Goal: Information Seeking & Learning: Learn about a topic

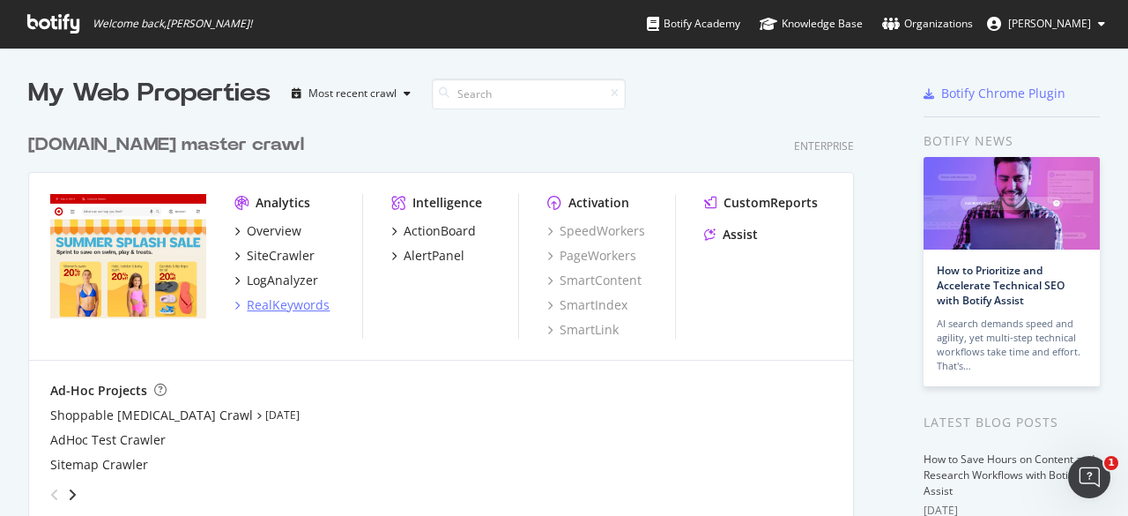
click at [253, 306] on div "RealKeywords" at bounding box center [288, 305] width 83 height 18
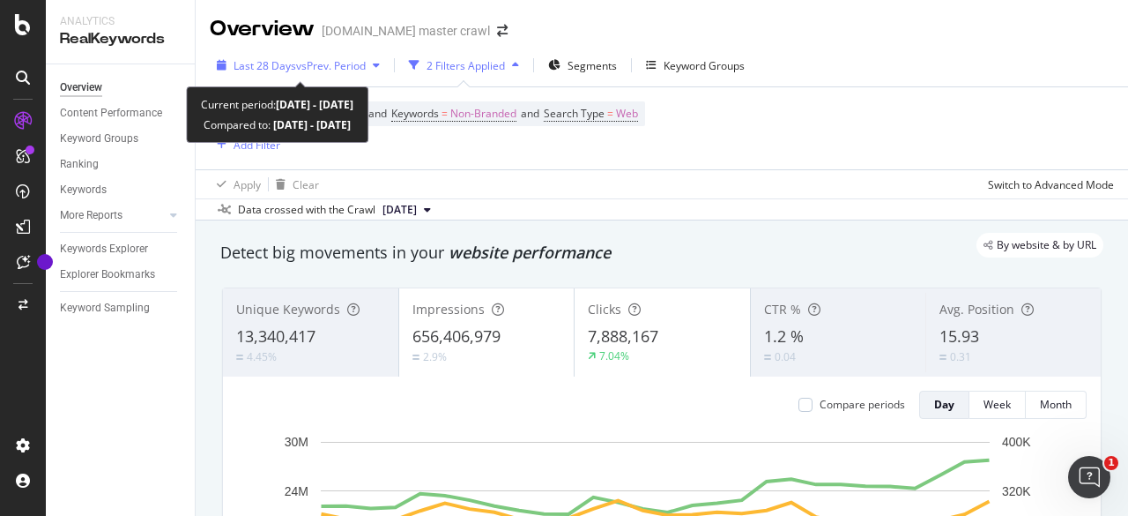
click at [351, 68] on span "vs Prev. Period" at bounding box center [331, 65] width 70 height 15
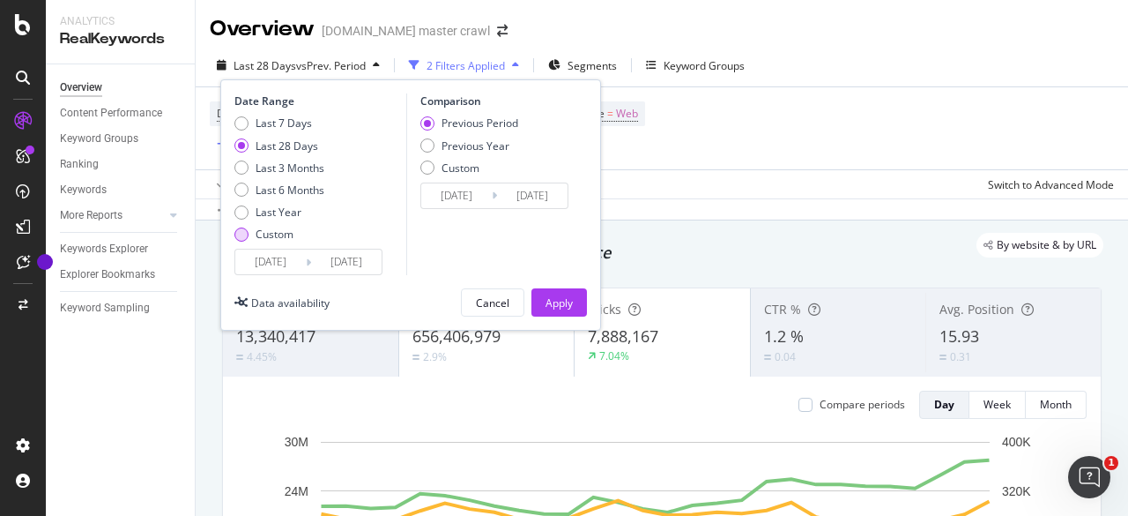
click at [277, 234] on div "Custom" at bounding box center [275, 233] width 38 height 15
click at [277, 251] on input "[DATE]" at bounding box center [270, 261] width 71 height 25
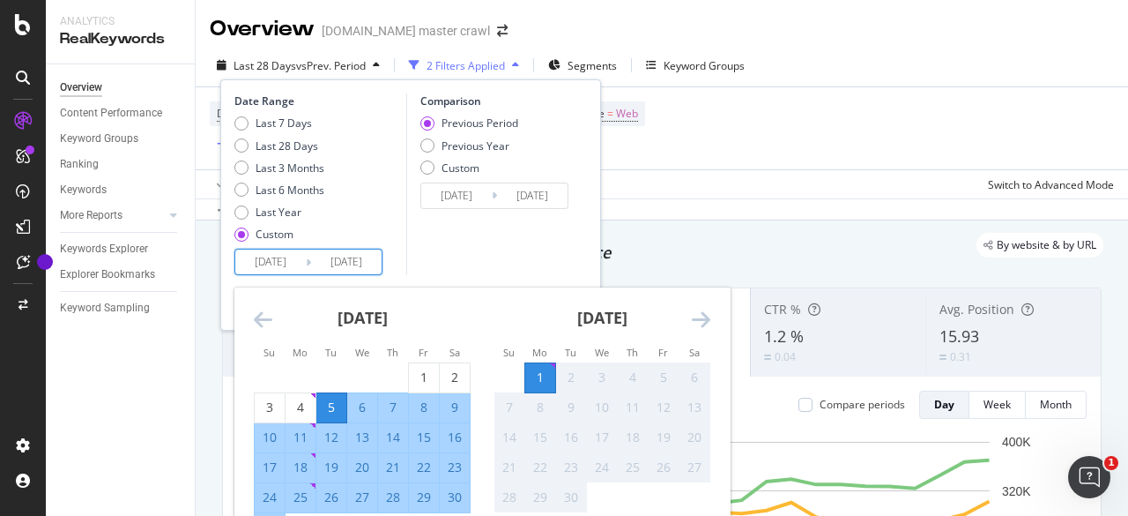
click at [388, 323] on strong "[DATE]" at bounding box center [363, 317] width 50 height 21
click at [379, 315] on strong "[DATE]" at bounding box center [363, 317] width 50 height 21
click at [266, 316] on icon "Move backward to switch to the previous month." at bounding box center [263, 318] width 19 height 21
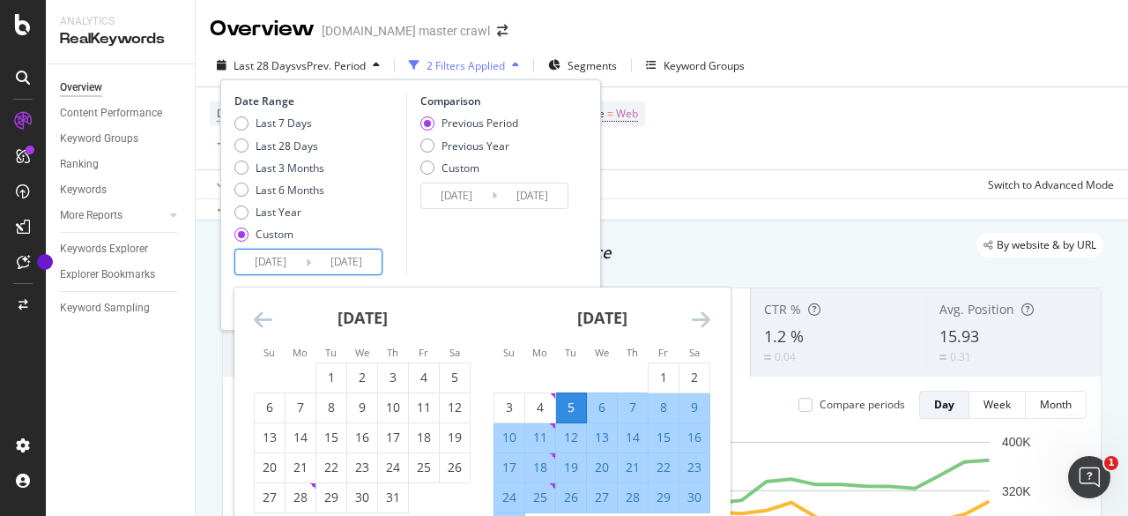
click at [266, 316] on icon "Move backward to switch to the previous month." at bounding box center [263, 318] width 19 height 21
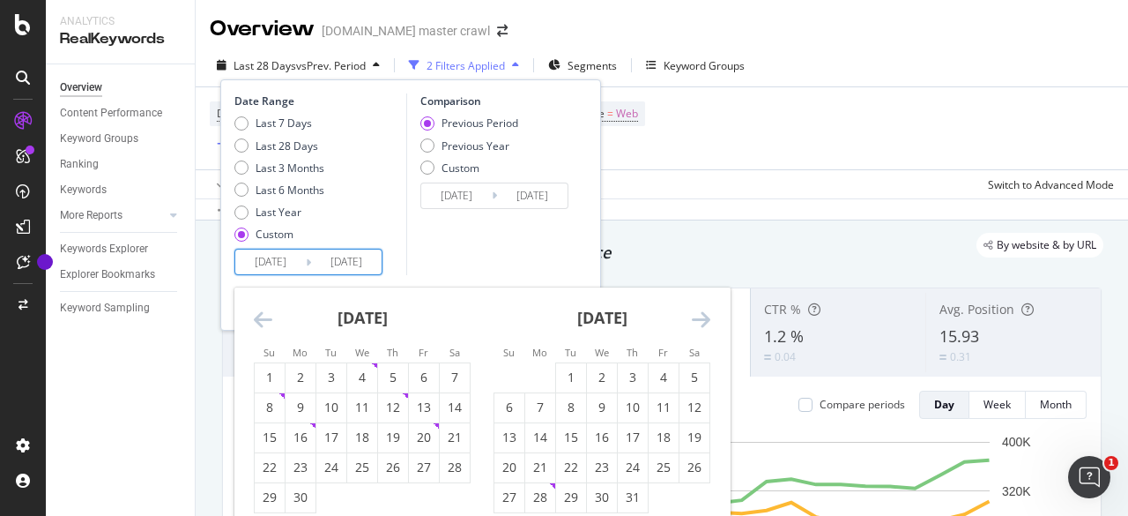
click at [266, 316] on icon "Move backward to switch to the previous month." at bounding box center [263, 318] width 19 height 21
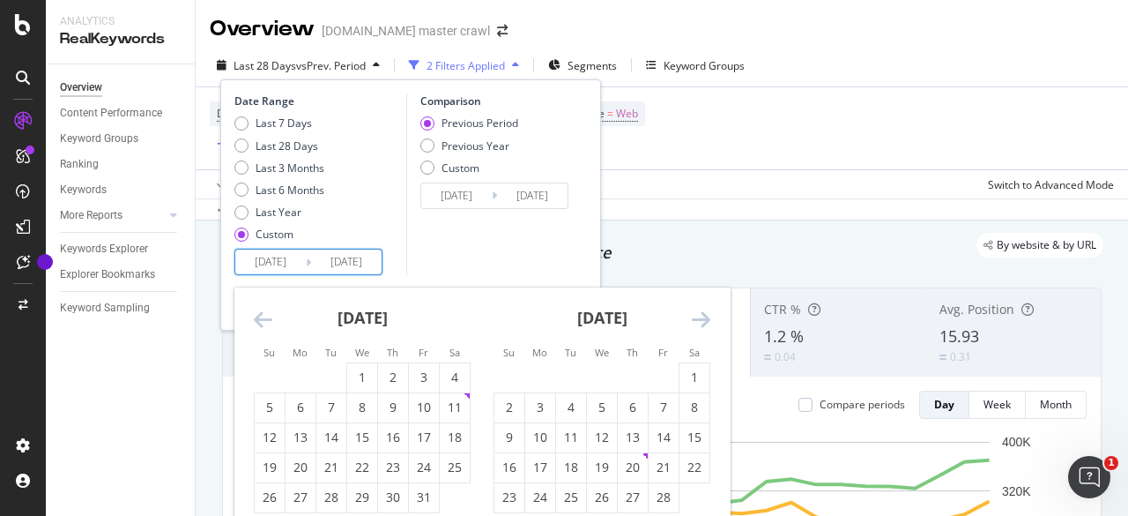
click at [266, 316] on icon "Move backward to switch to the previous month." at bounding box center [263, 318] width 19 height 21
click at [277, 382] on div "1" at bounding box center [270, 377] width 30 height 18
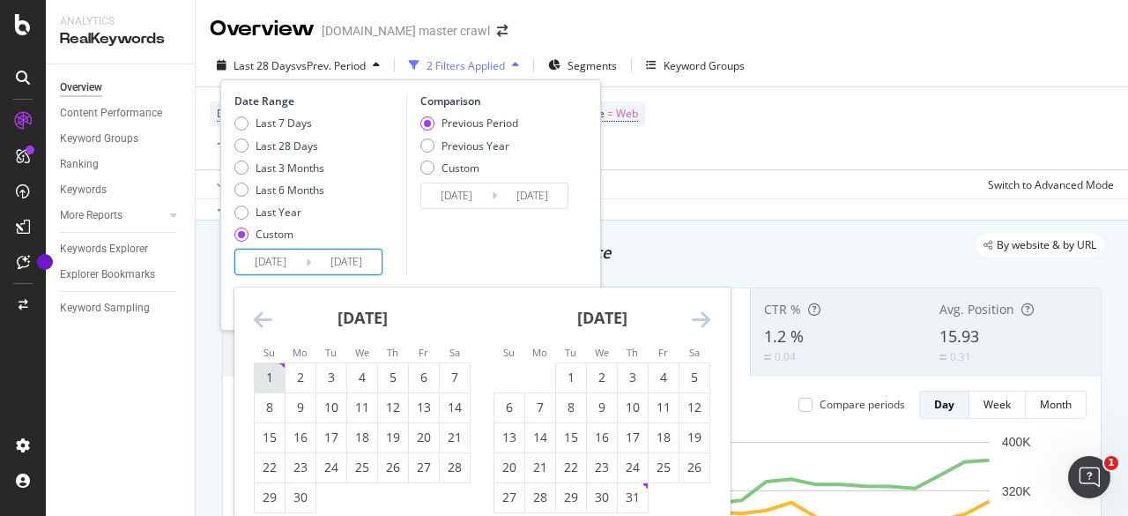
type input "[DATE]"
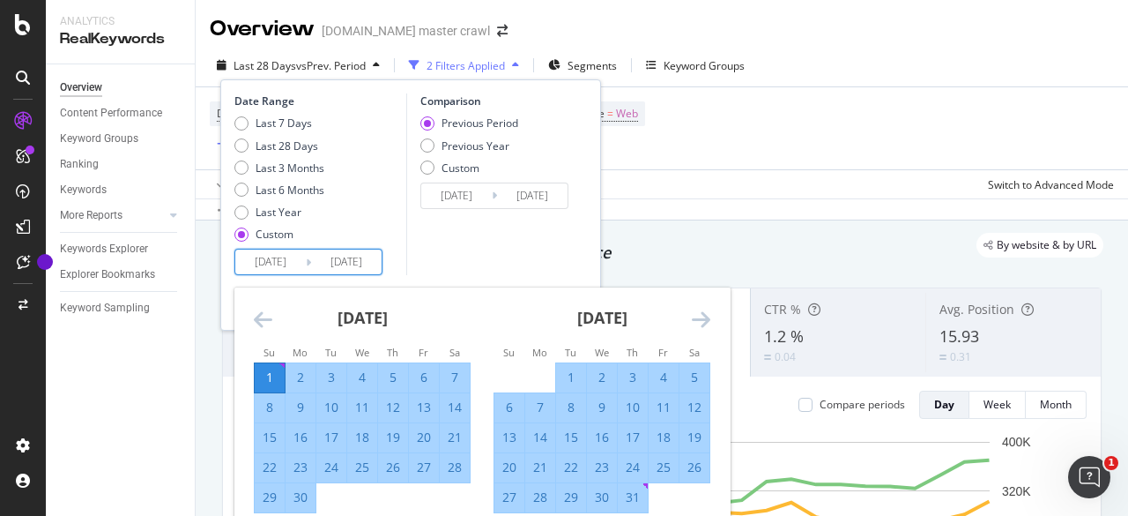
click at [710, 314] on div "[DATE] 1 2 3 4 5 6 7 8 9 10 11 12 13 14 15 16 17 18 19 20 21 22 23 24 25 26 27 …" at bounding box center [602, 400] width 240 height 226
click at [626, 497] on div "31" at bounding box center [633, 497] width 30 height 18
type input "[DATE]"
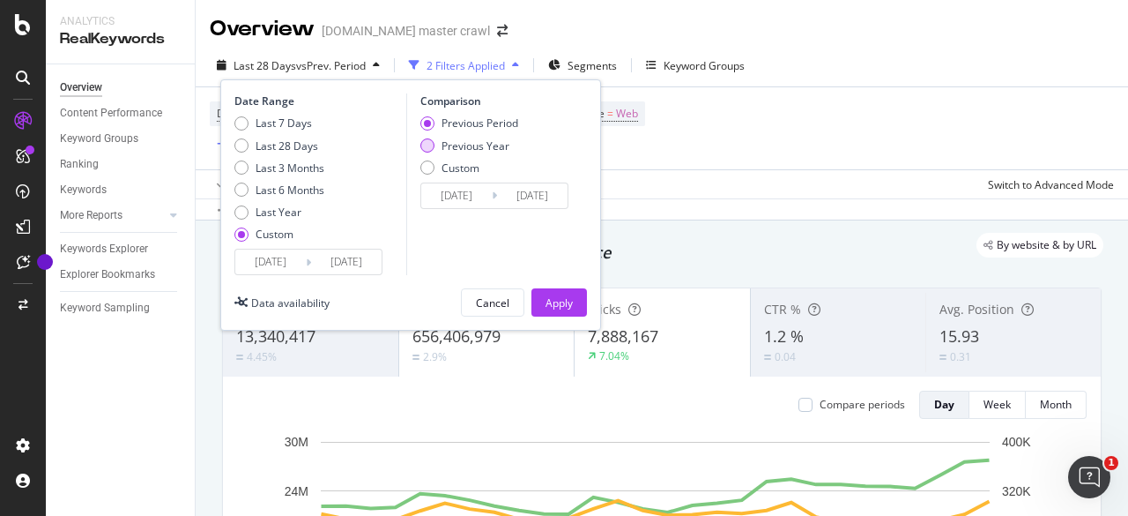
click at [491, 140] on div "Previous Year" at bounding box center [476, 145] width 68 height 15
type input "[DATE]"
click at [543, 298] on button "Apply" at bounding box center [559, 302] width 56 height 28
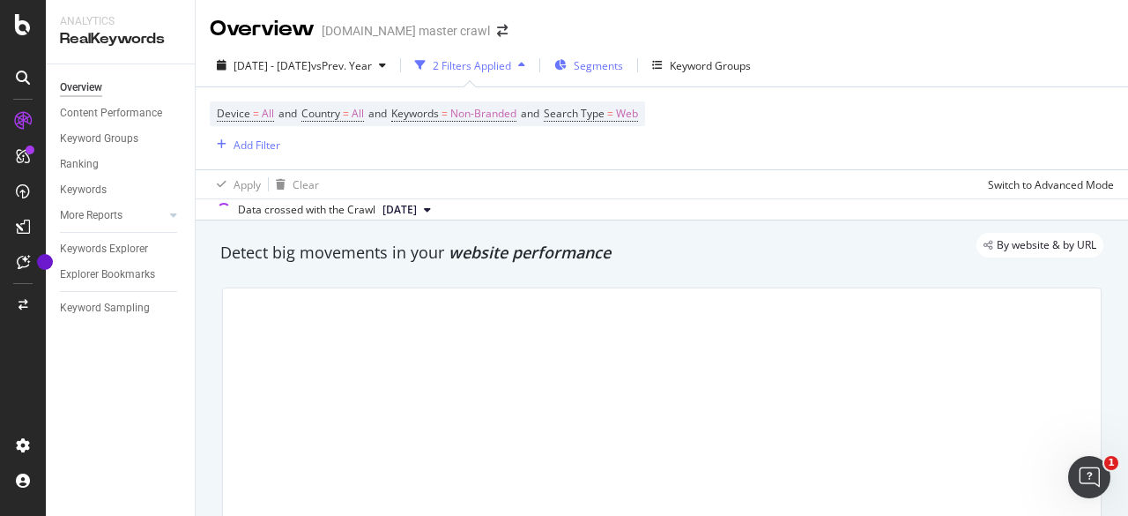
click at [610, 68] on div "Segments" at bounding box center [588, 65] width 69 height 26
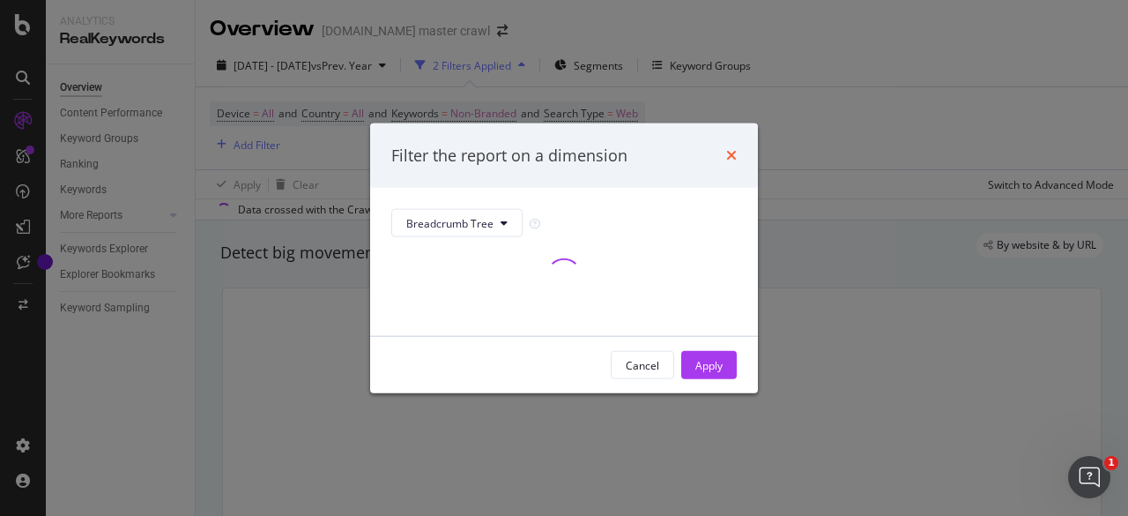
click at [733, 153] on icon "times" at bounding box center [731, 155] width 11 height 14
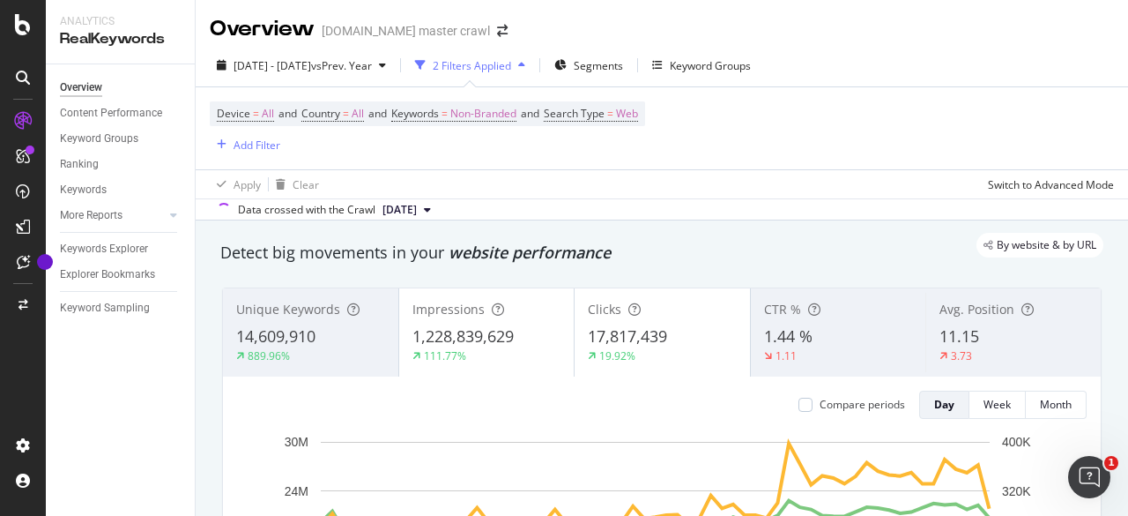
click at [326, 329] on div "14,609,910" at bounding box center [310, 336] width 149 height 23
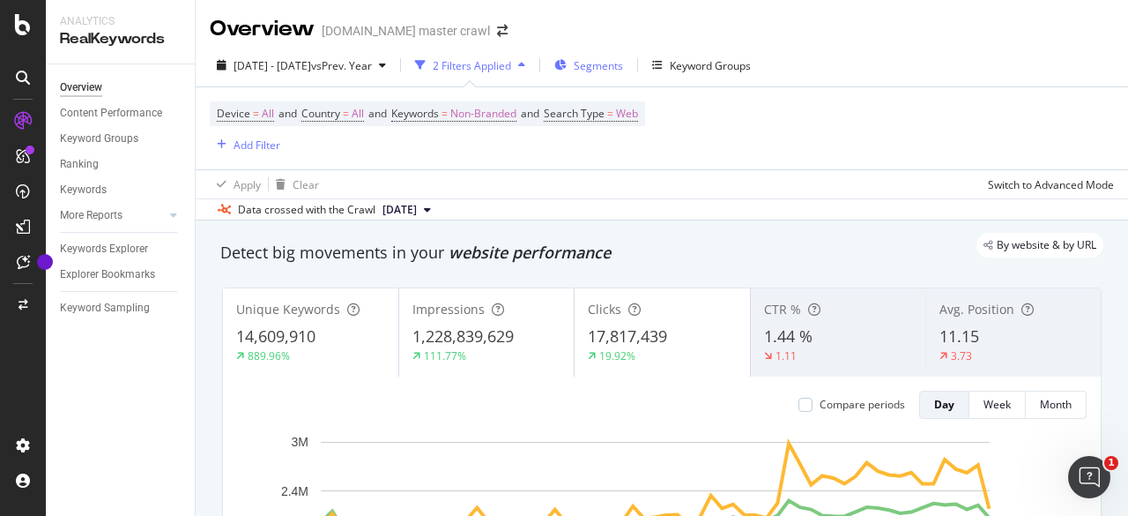
click at [623, 62] on span "Segments" at bounding box center [598, 65] width 49 height 15
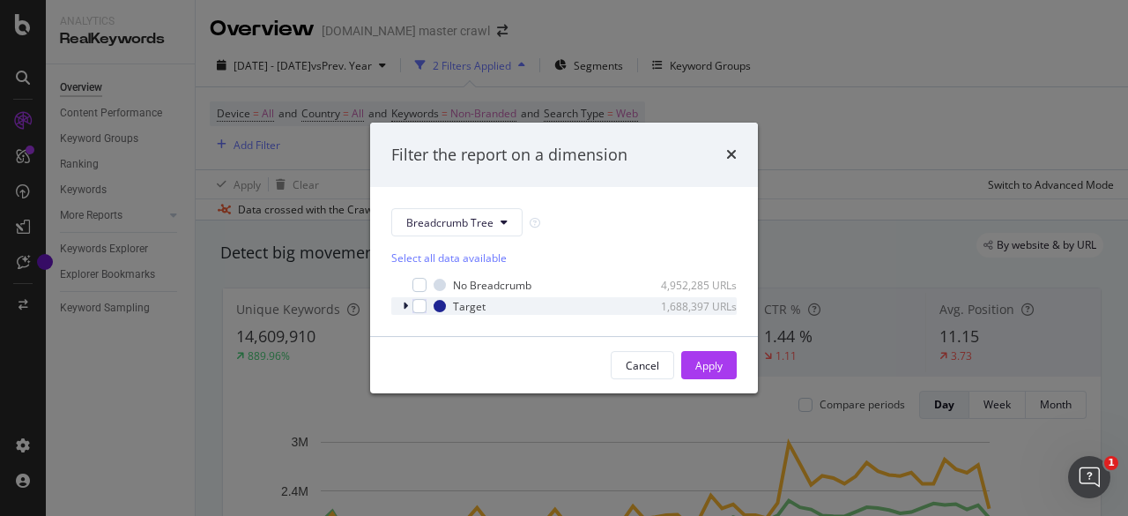
click at [402, 303] on div "modal" at bounding box center [407, 306] width 11 height 18
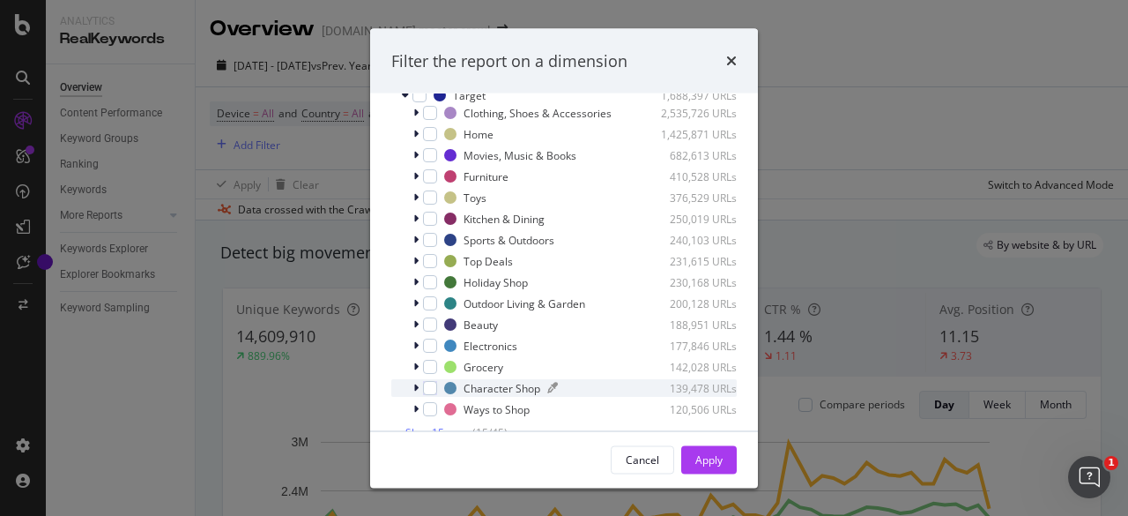
scroll to position [64, 0]
click at [434, 366] on div "modal" at bounding box center [430, 366] width 14 height 14
click at [713, 454] on div "Apply" at bounding box center [708, 458] width 27 height 15
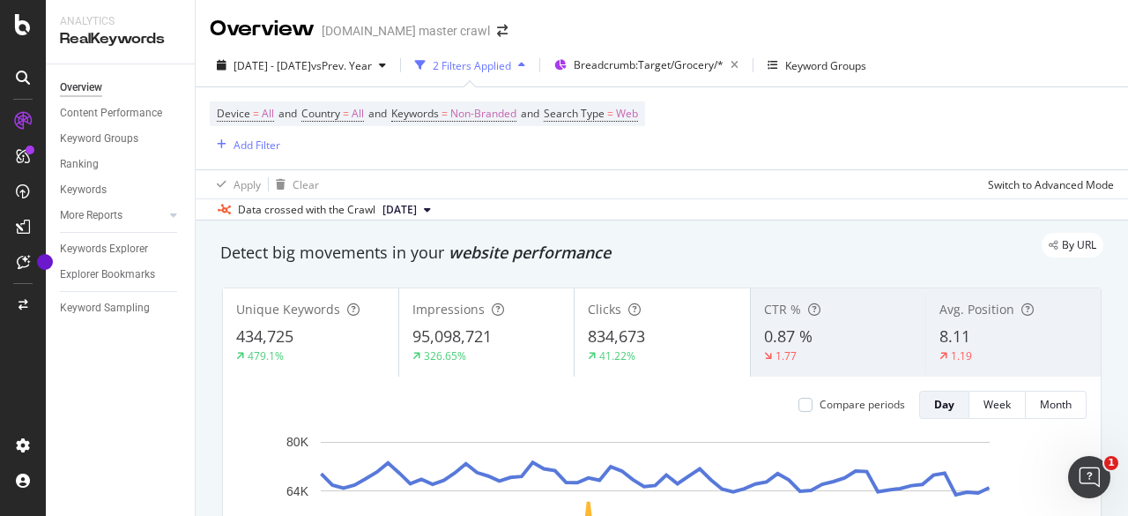
click at [271, 338] on span "434,725" at bounding box center [264, 335] width 57 height 21
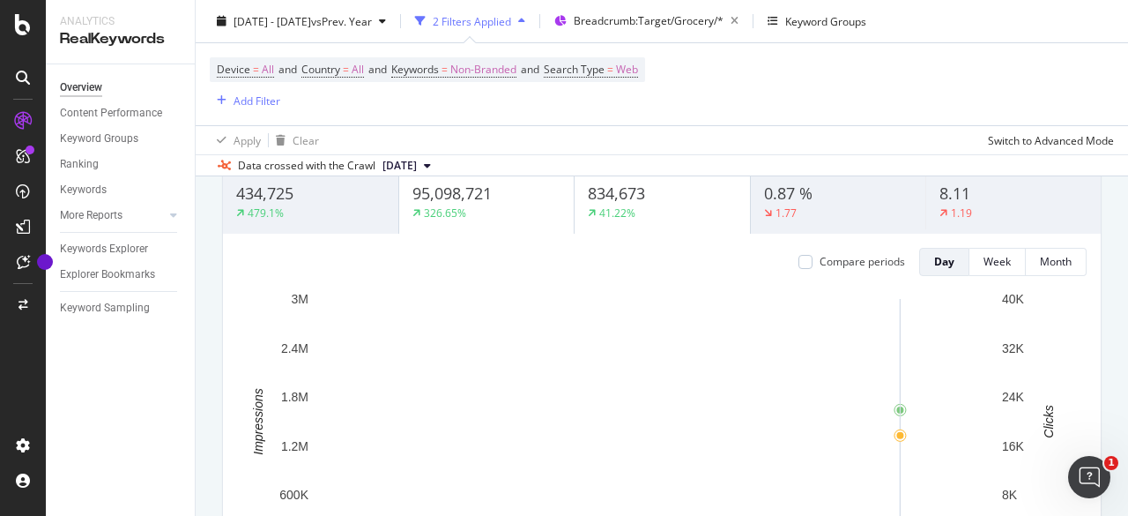
scroll to position [144, 0]
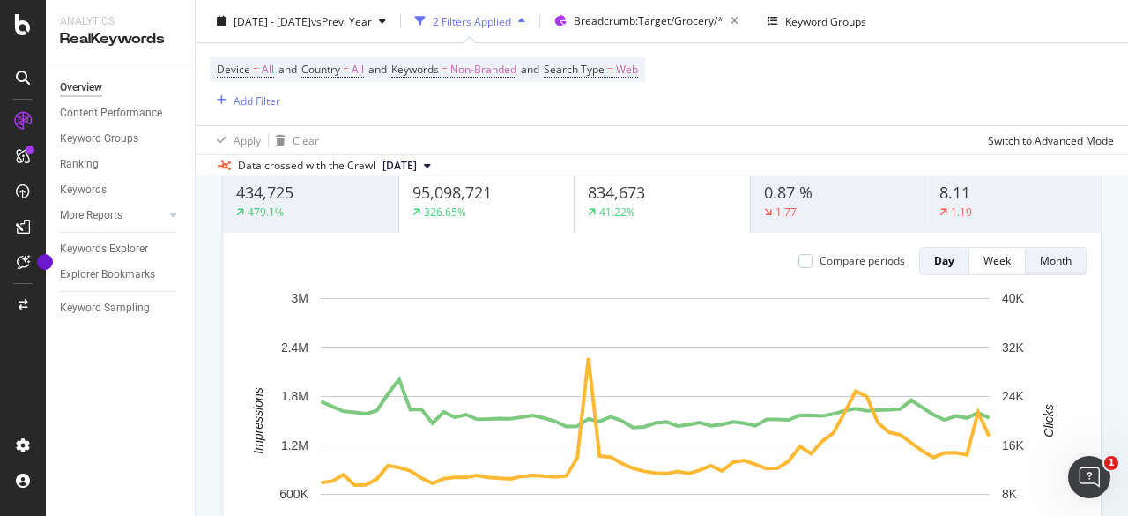
click at [1040, 262] on div "Month" at bounding box center [1056, 260] width 32 height 15
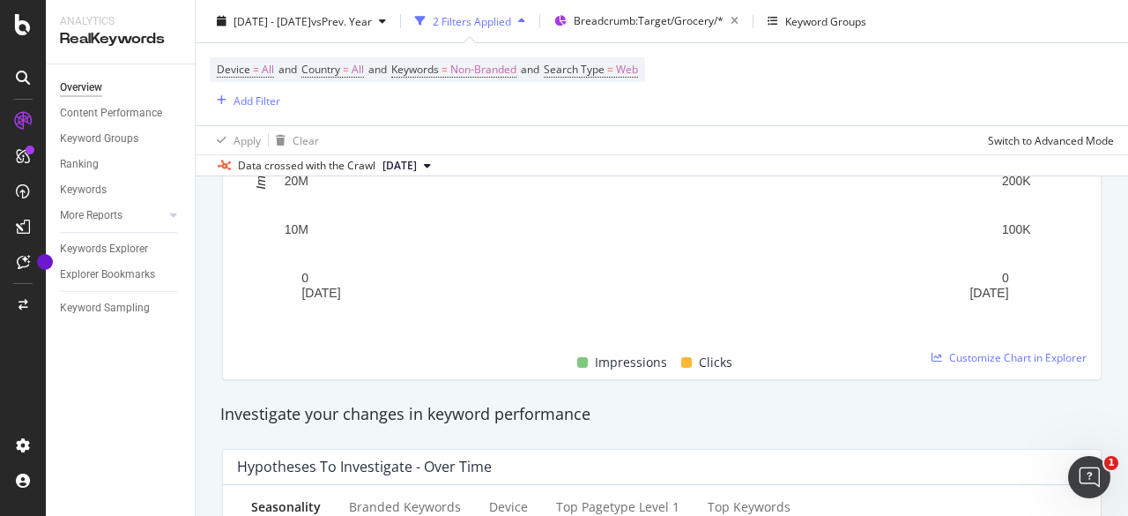
scroll to position [672, 0]
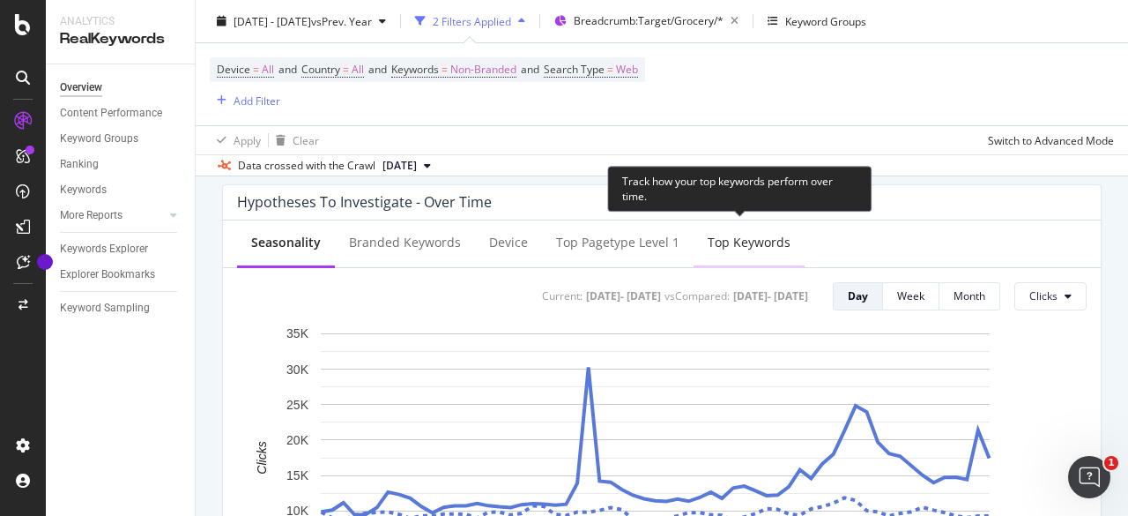
click at [749, 241] on div "Top Keywords" at bounding box center [749, 243] width 83 height 18
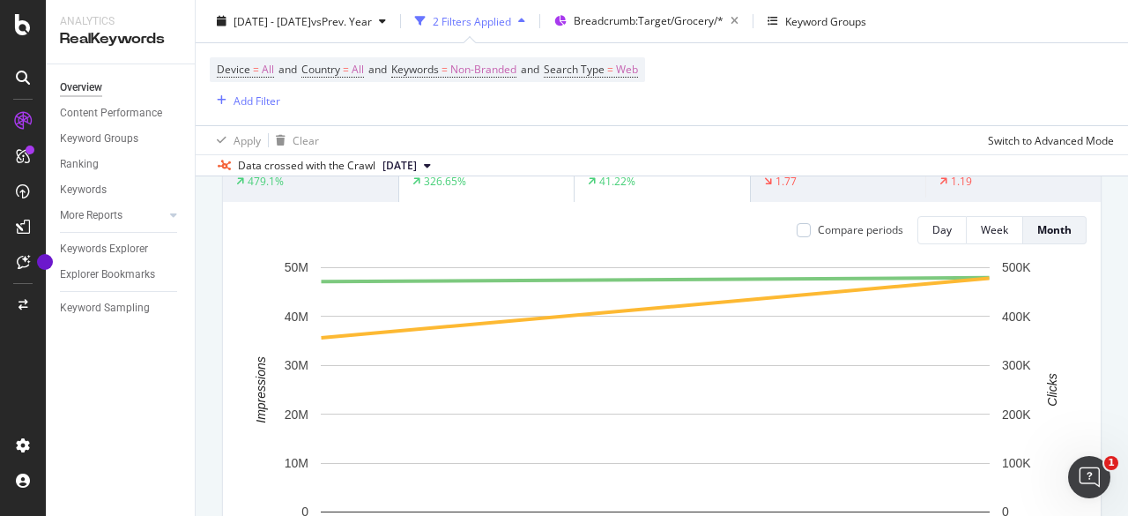
scroll to position [0, 0]
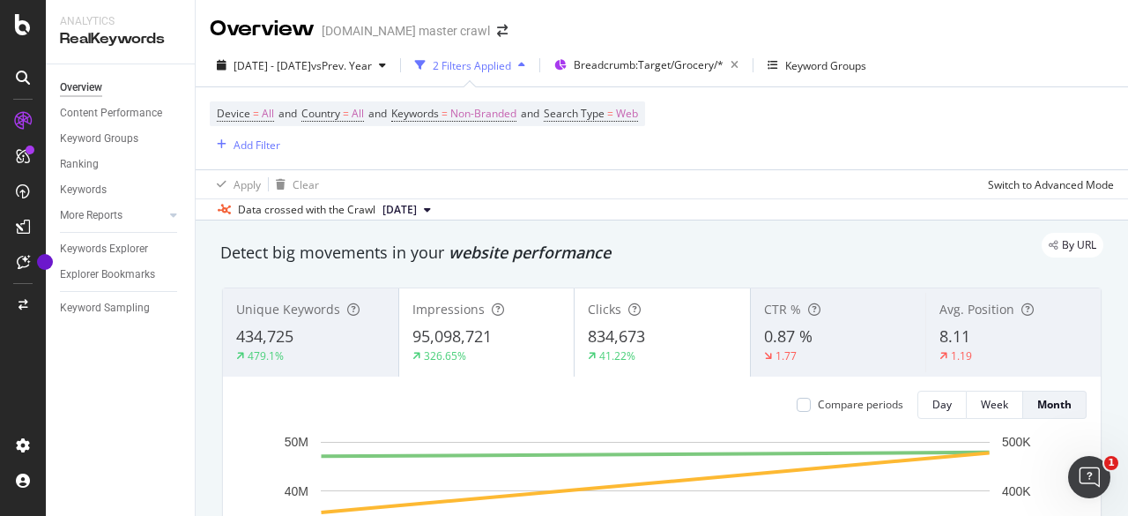
click at [388, 454] on icon "A chart." at bounding box center [656, 454] width 668 height 4
click at [464, 453] on icon "A chart." at bounding box center [656, 454] width 668 height 4
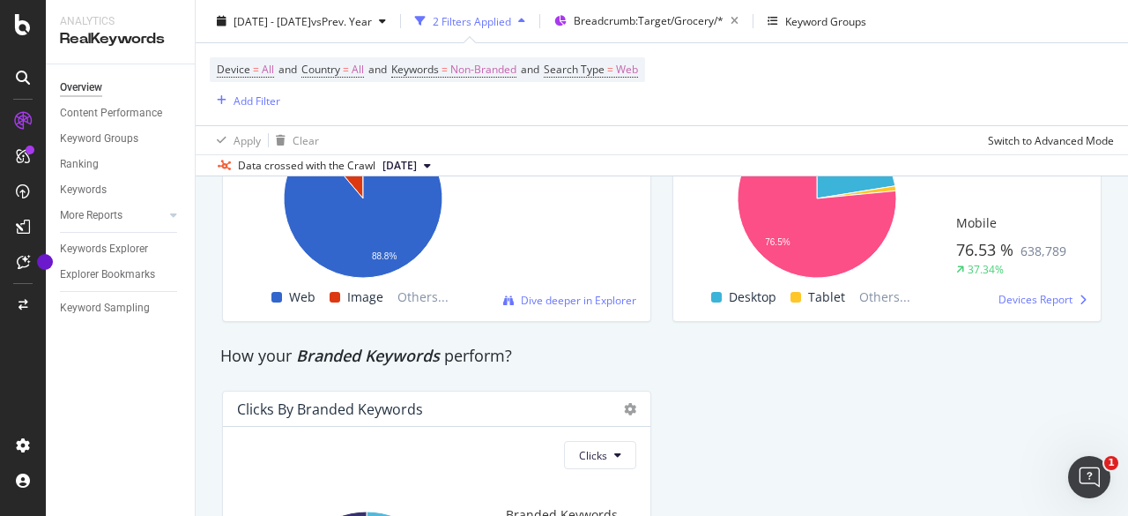
scroll to position [2908, 0]
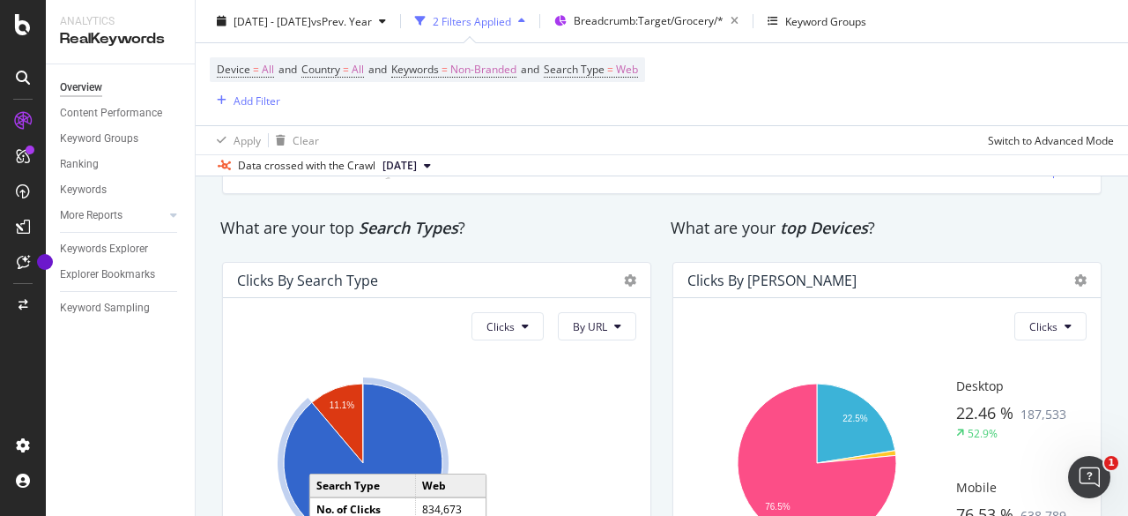
click at [401, 439] on icon "A chart." at bounding box center [363, 462] width 159 height 159
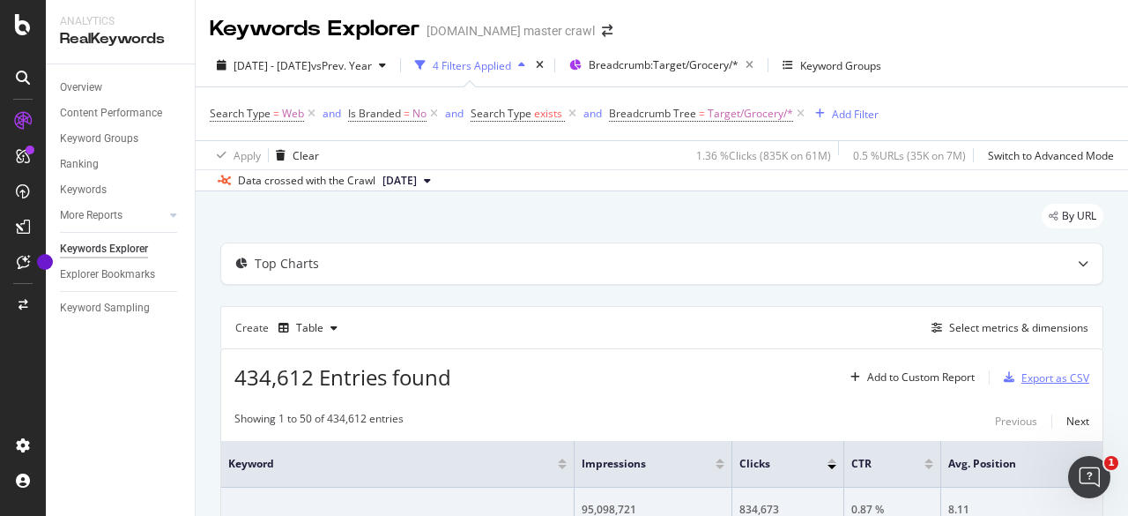
click at [1028, 373] on div "Export as CSV" at bounding box center [1055, 377] width 68 height 15
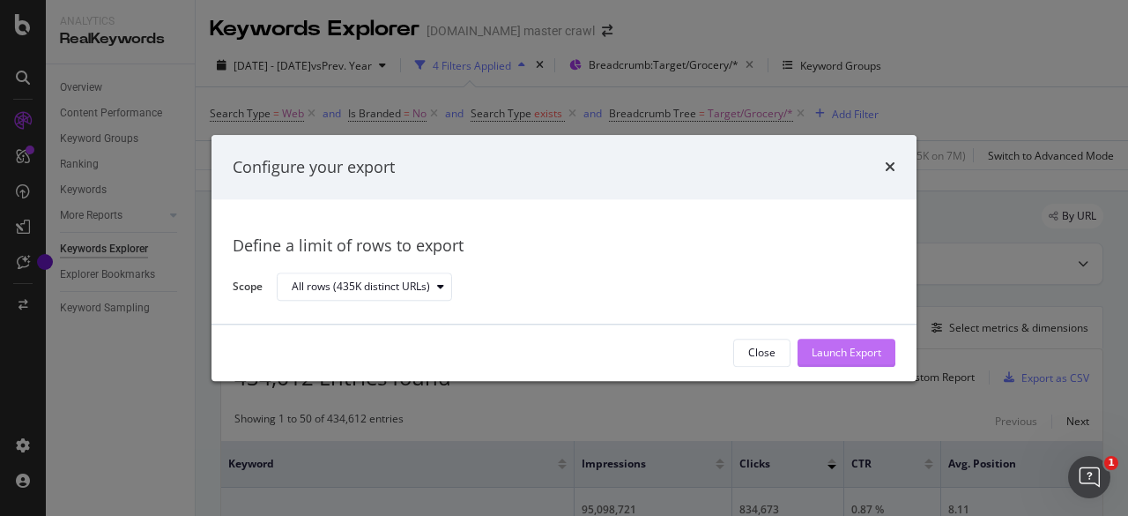
click at [822, 342] on div "Launch Export" at bounding box center [847, 352] width 70 height 26
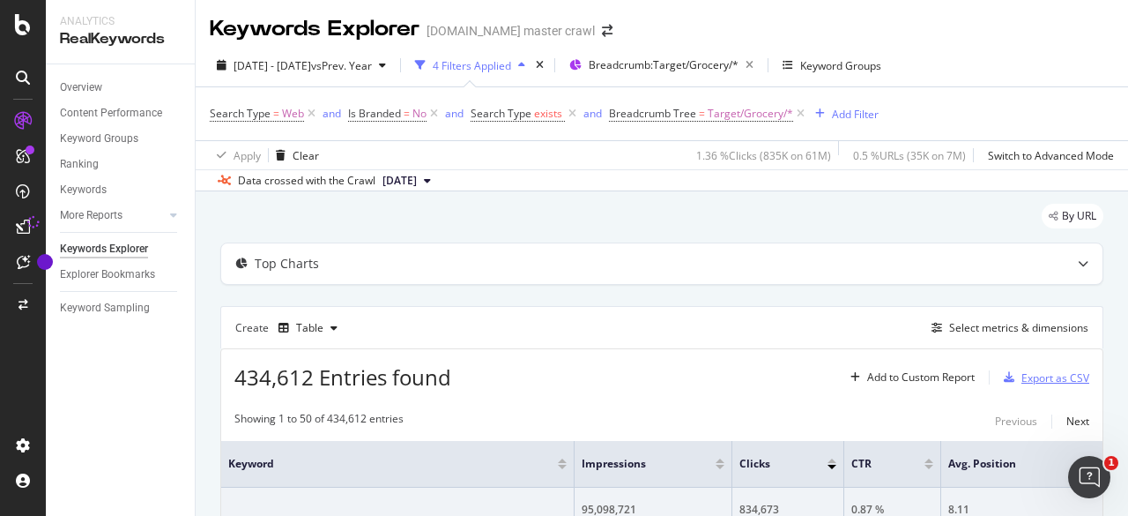
click at [1021, 375] on div "Export as CSV" at bounding box center [1055, 377] width 68 height 15
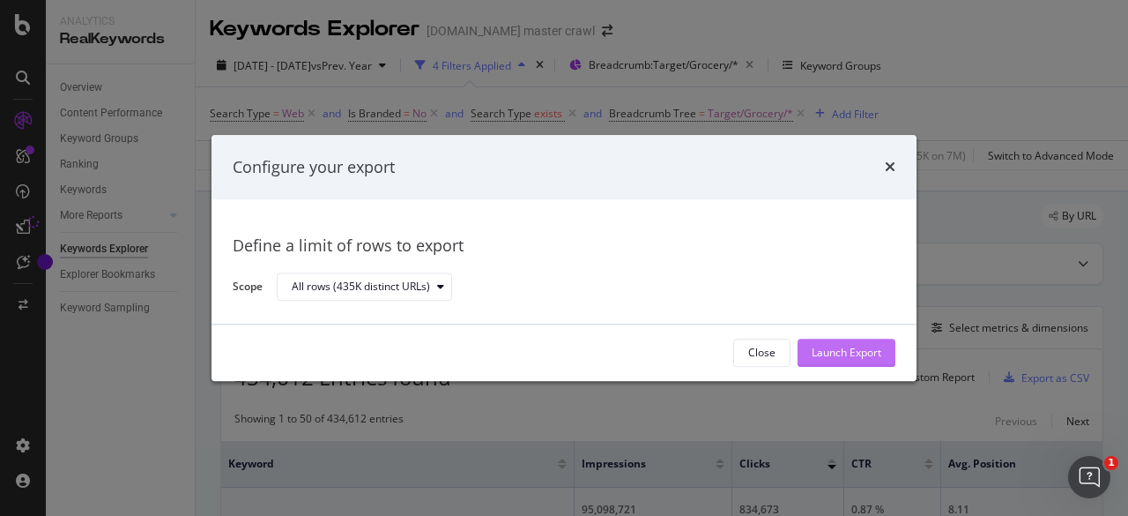
click at [841, 349] on div "Launch Export" at bounding box center [847, 352] width 70 height 15
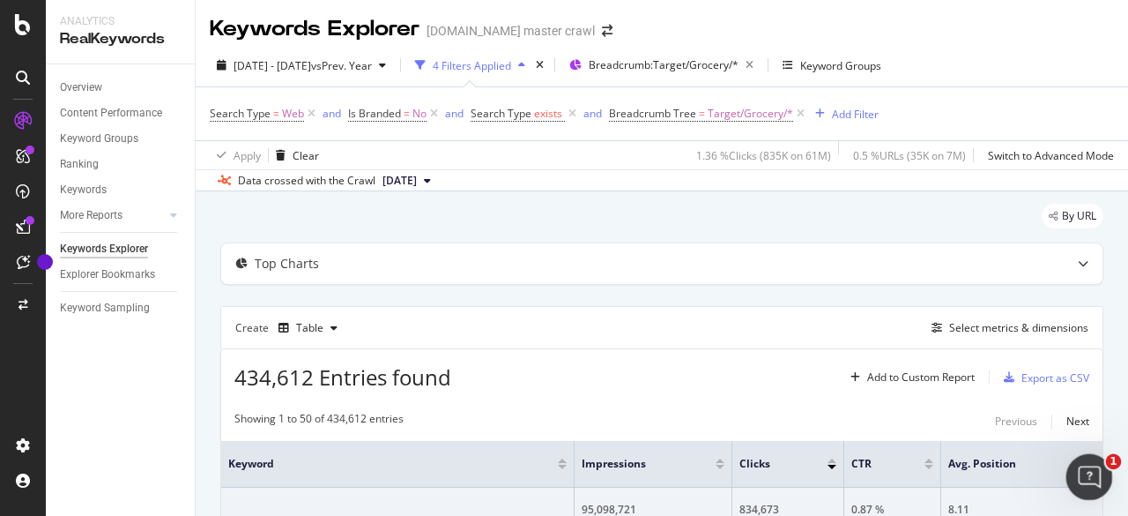
click at [1086, 471] on icon "Open Intercom Messenger" at bounding box center [1087, 474] width 29 height 29
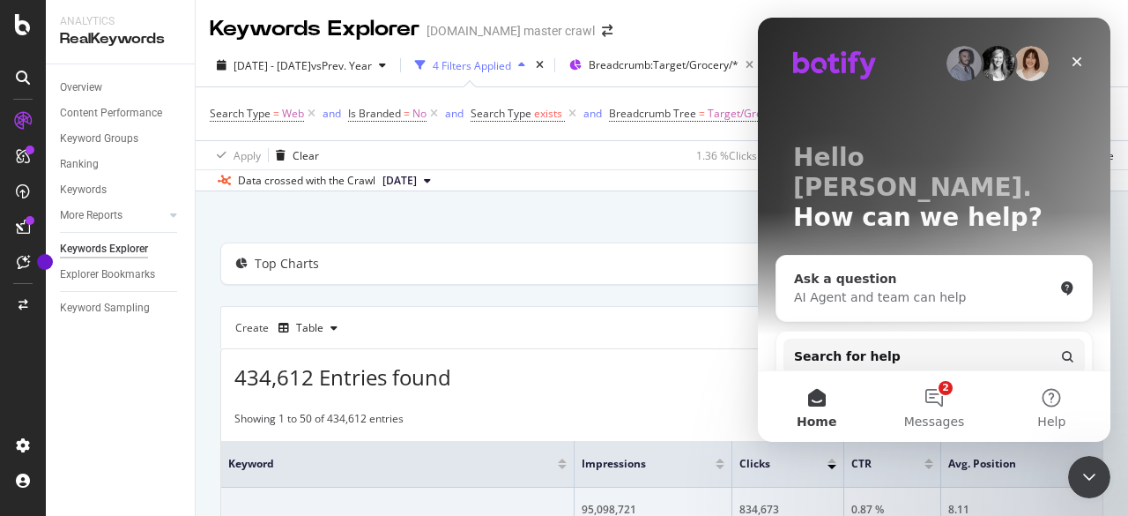
click at [880, 278] on div "Ask a question AI Agent and team can help" at bounding box center [934, 288] width 316 height 65
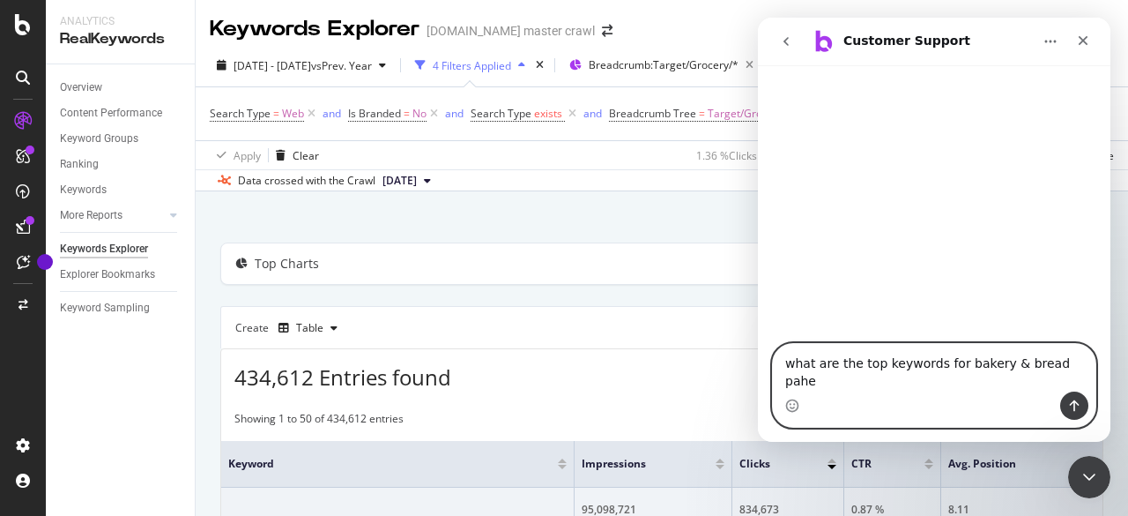
paste textarea "[URL][DOMAIN_NAME]"
type textarea "what are the top keywords for bakery & bread pahe [URL][DOMAIN_NAME]"
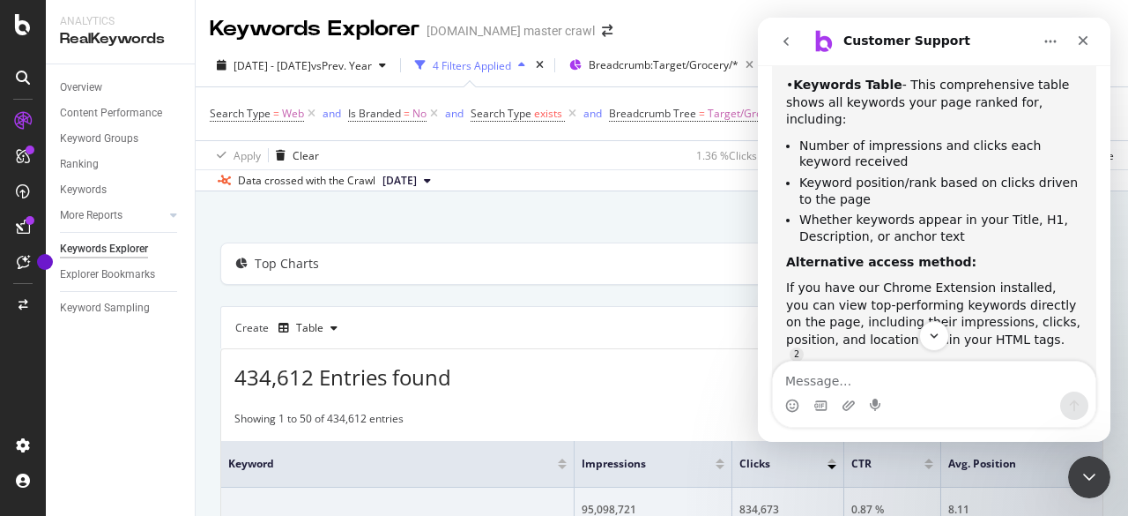
scroll to position [457, 0]
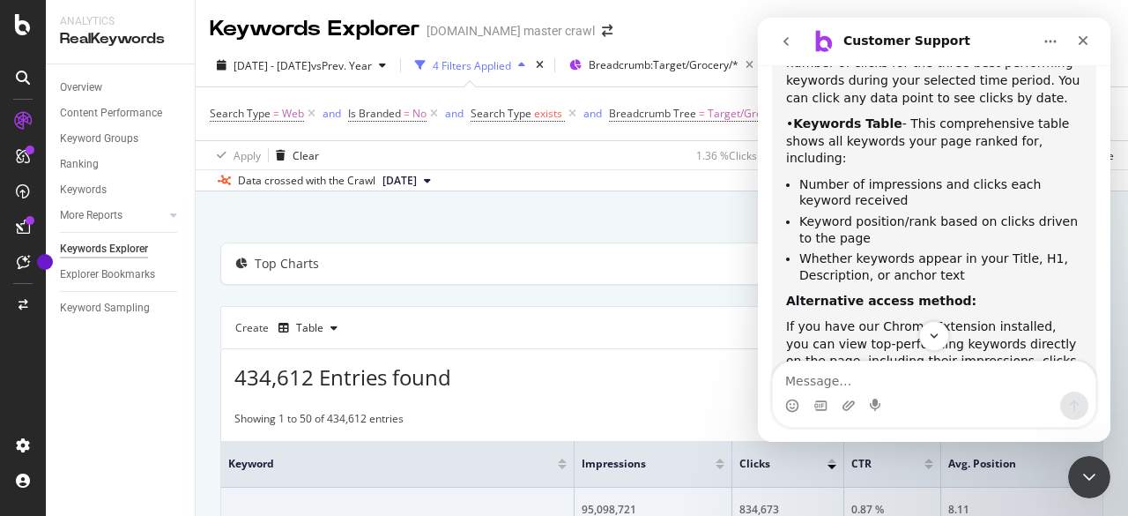
click at [623, 225] on div "By URL" at bounding box center [661, 223] width 883 height 39
click at [28, 264] on icon at bounding box center [23, 262] width 13 height 14
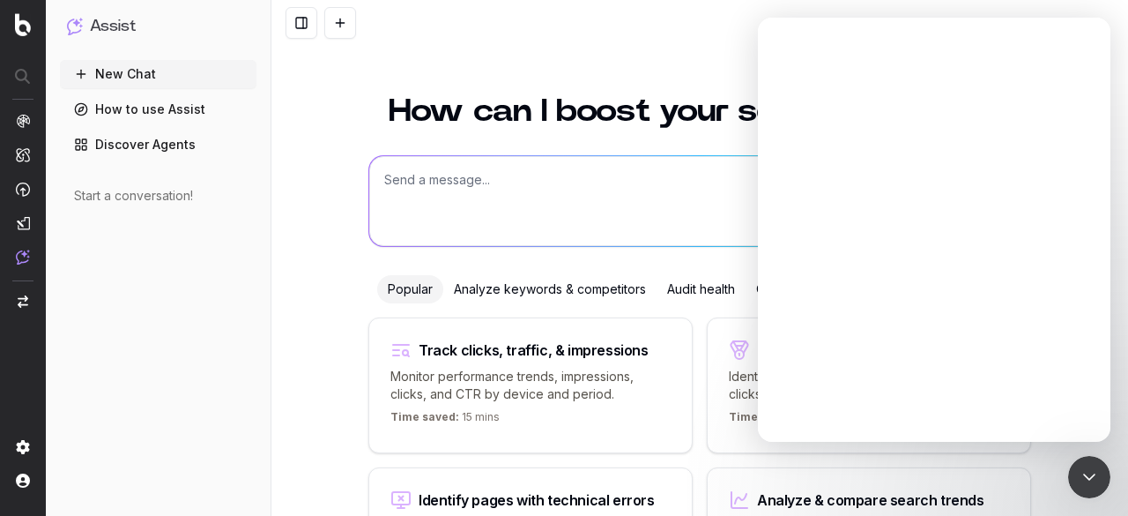
click at [509, 195] on textarea at bounding box center [699, 201] width 661 height 90
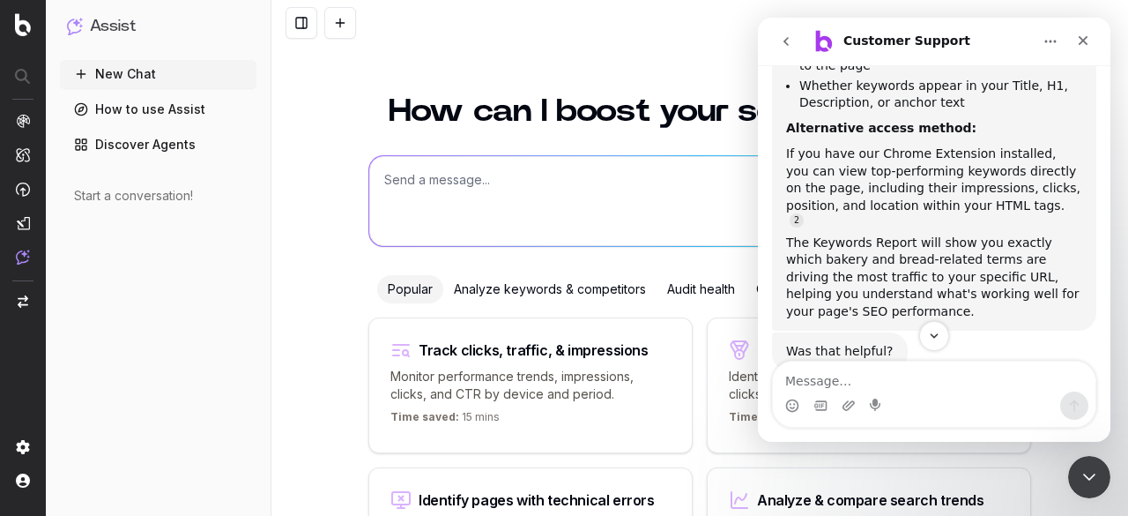
scroll to position [631, 0]
click at [1082, 41] on icon "Close" at bounding box center [1084, 41] width 10 height 10
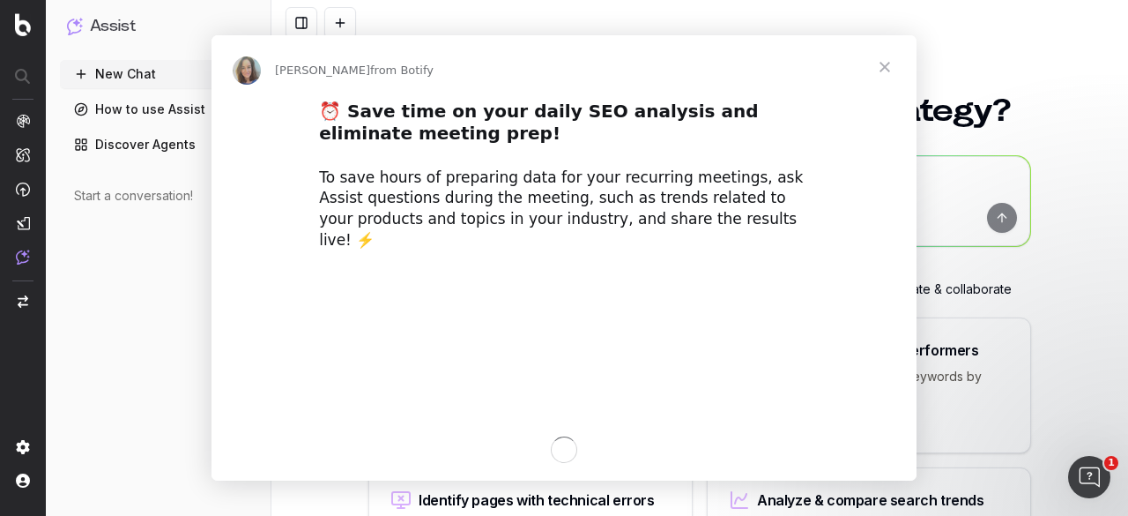
scroll to position [0, 0]
click at [629, 189] on div "To save hours of preparing data for your recurring meetings, ask Assist questio…" at bounding box center [564, 209] width 490 height 84
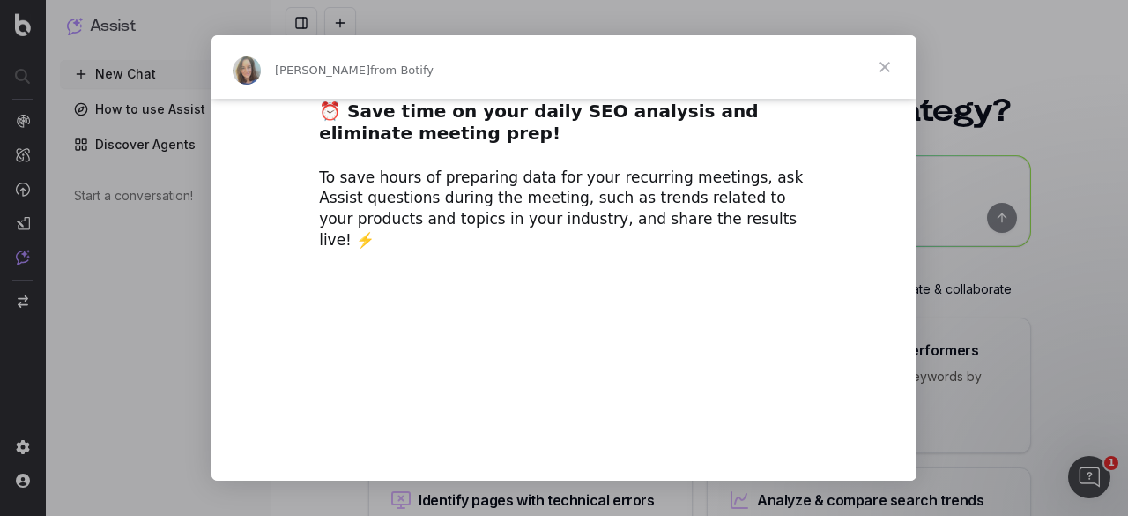
scroll to position [236, 0]
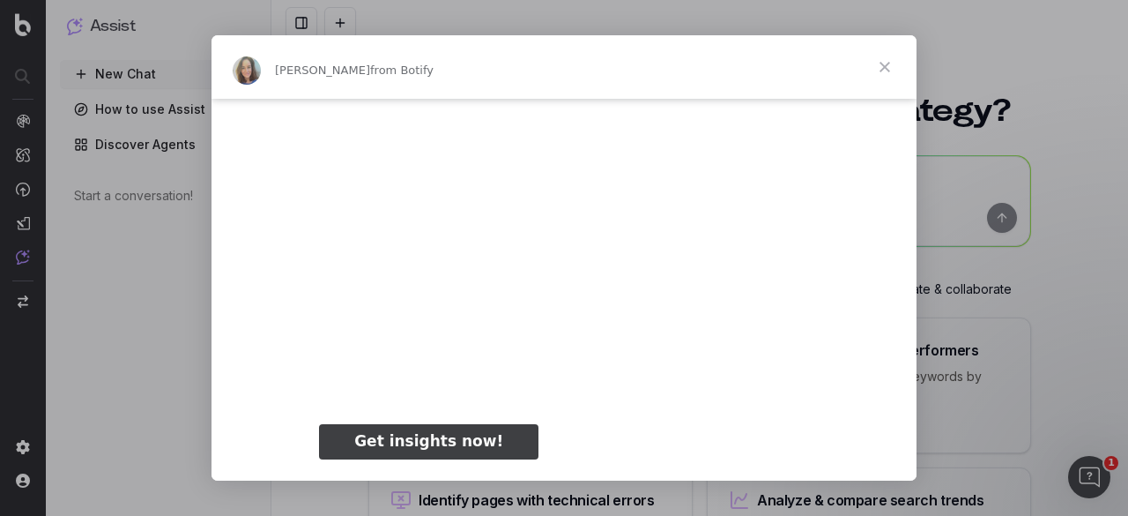
type input "420269"
click at [884, 63] on span "Close" at bounding box center [884, 66] width 63 height 63
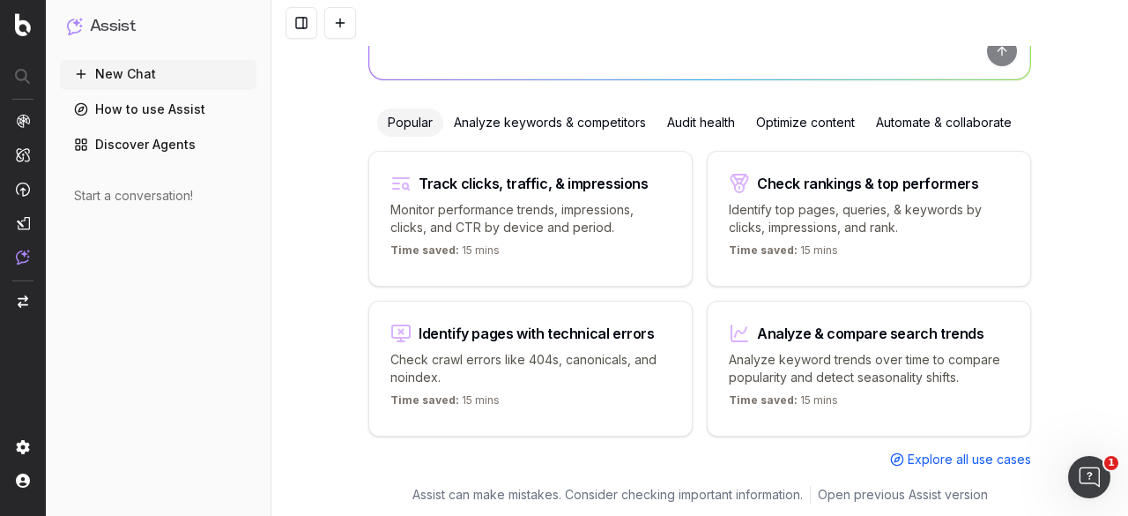
scroll to position [0, 0]
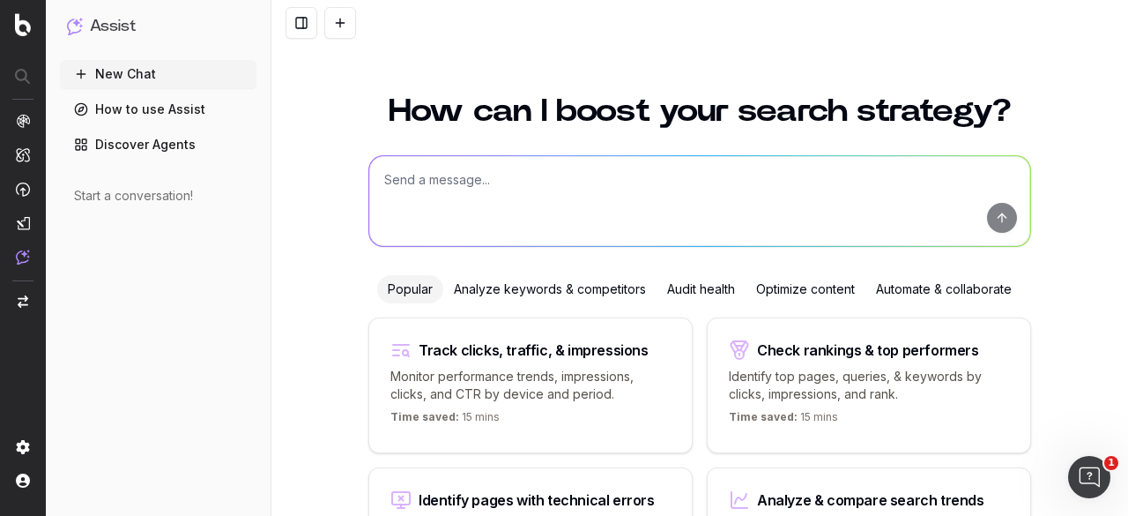
click at [562, 200] on textarea at bounding box center [699, 201] width 661 height 90
paste textarea "[URL][DOMAIN_NAME]"
type textarea "what are my top keywords for https://www.target.com/c/bakery-bread-grocery/-/N-…"
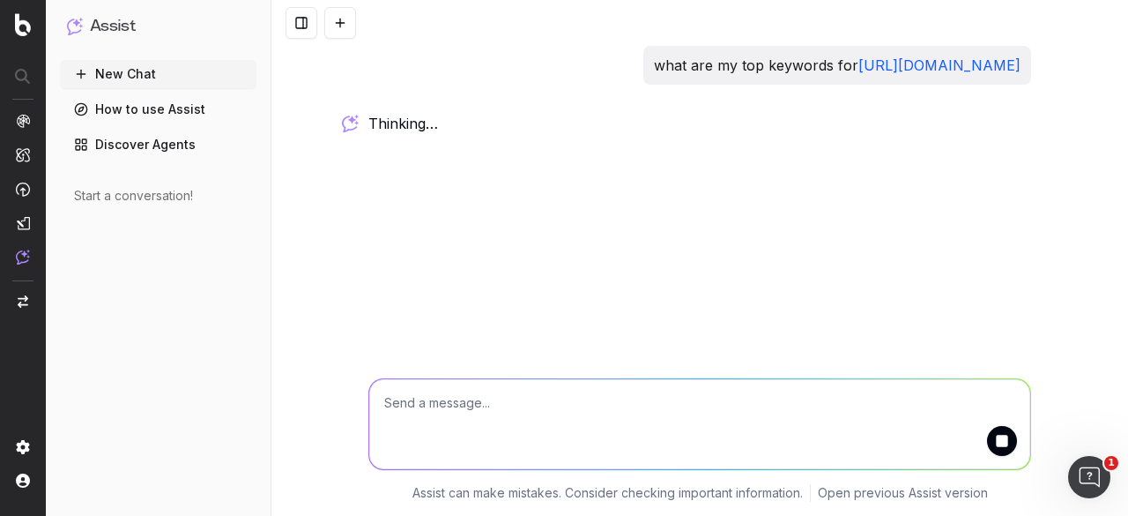
click at [520, 394] on textarea at bounding box center [699, 424] width 661 height 90
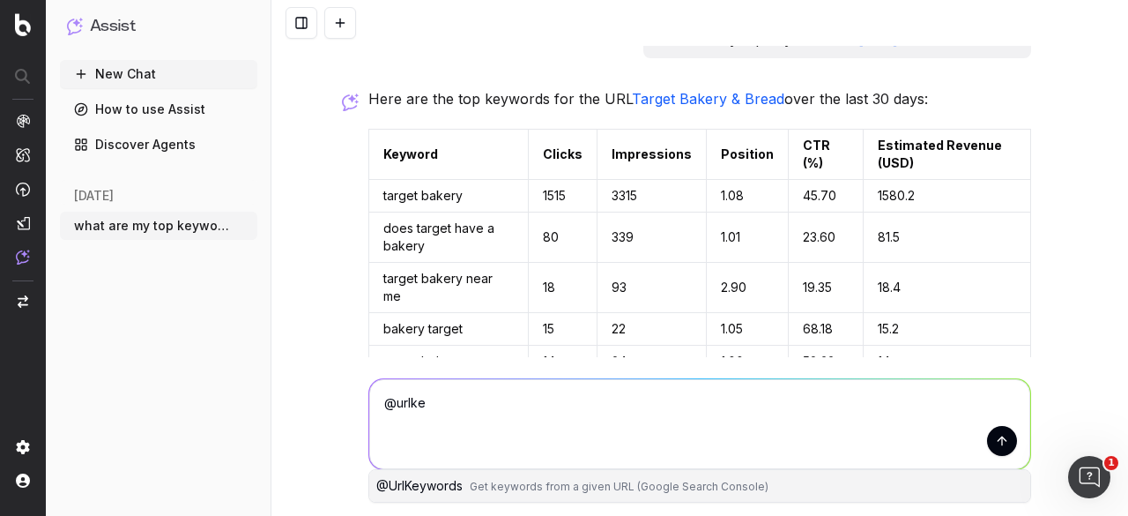
scroll to position [186, 0]
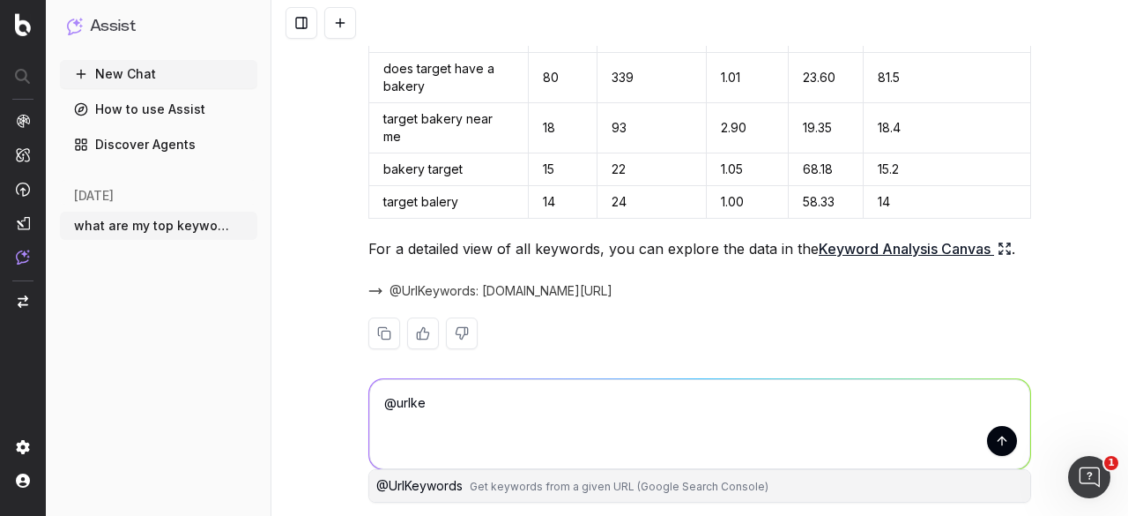
drag, startPoint x: 440, startPoint y: 406, endPoint x: 349, endPoint y: 405, distance: 90.8
click at [349, 405] on div "@urlke @urlke @ UrlKeywords Get keywords from a given URL (Google Search Consol…" at bounding box center [699, 436] width 857 height 159
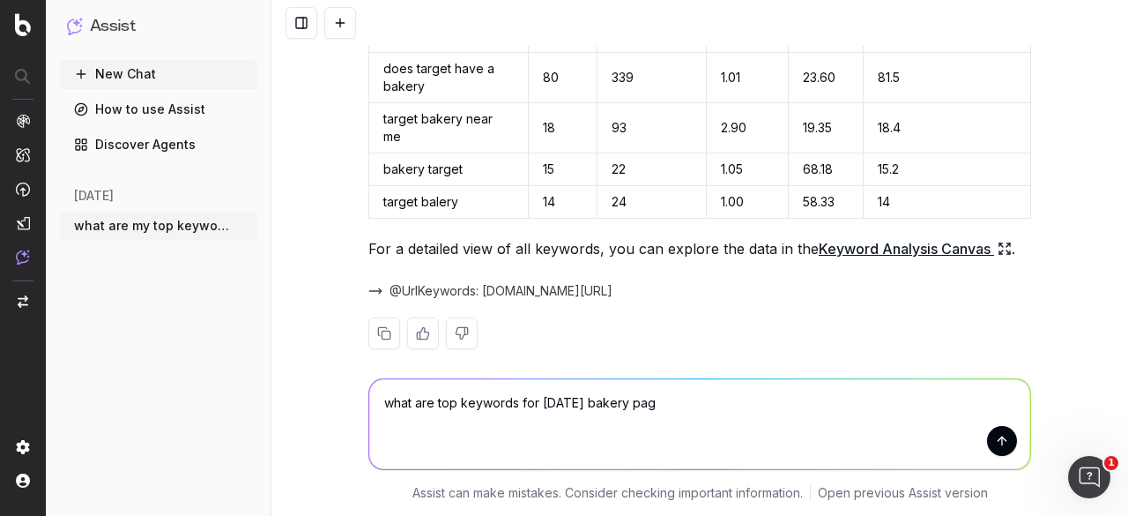
type textarea "what are top keywords for halloween bakery page"
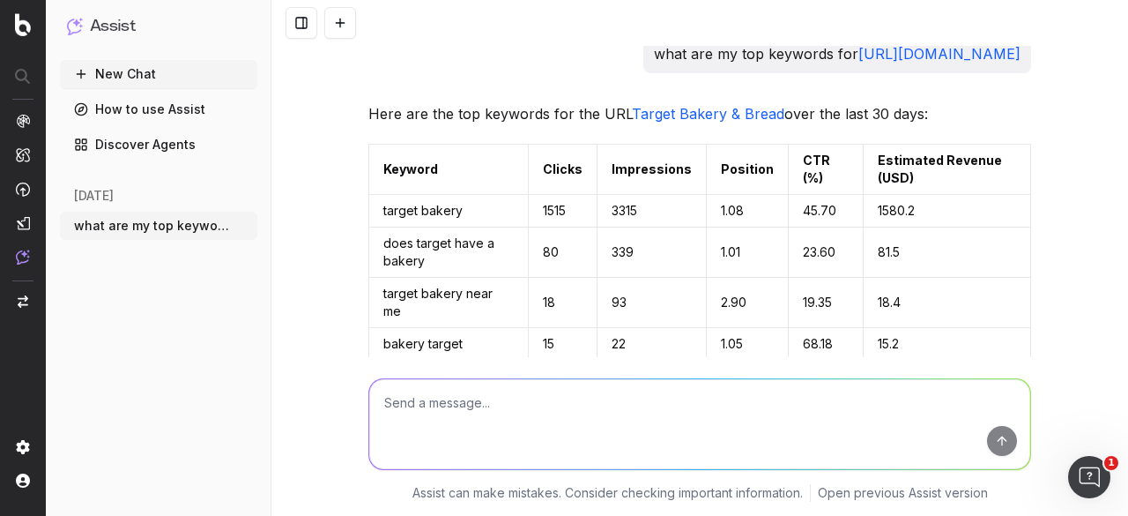
scroll to position [0, 0]
